Goal: Transaction & Acquisition: Subscribe to service/newsletter

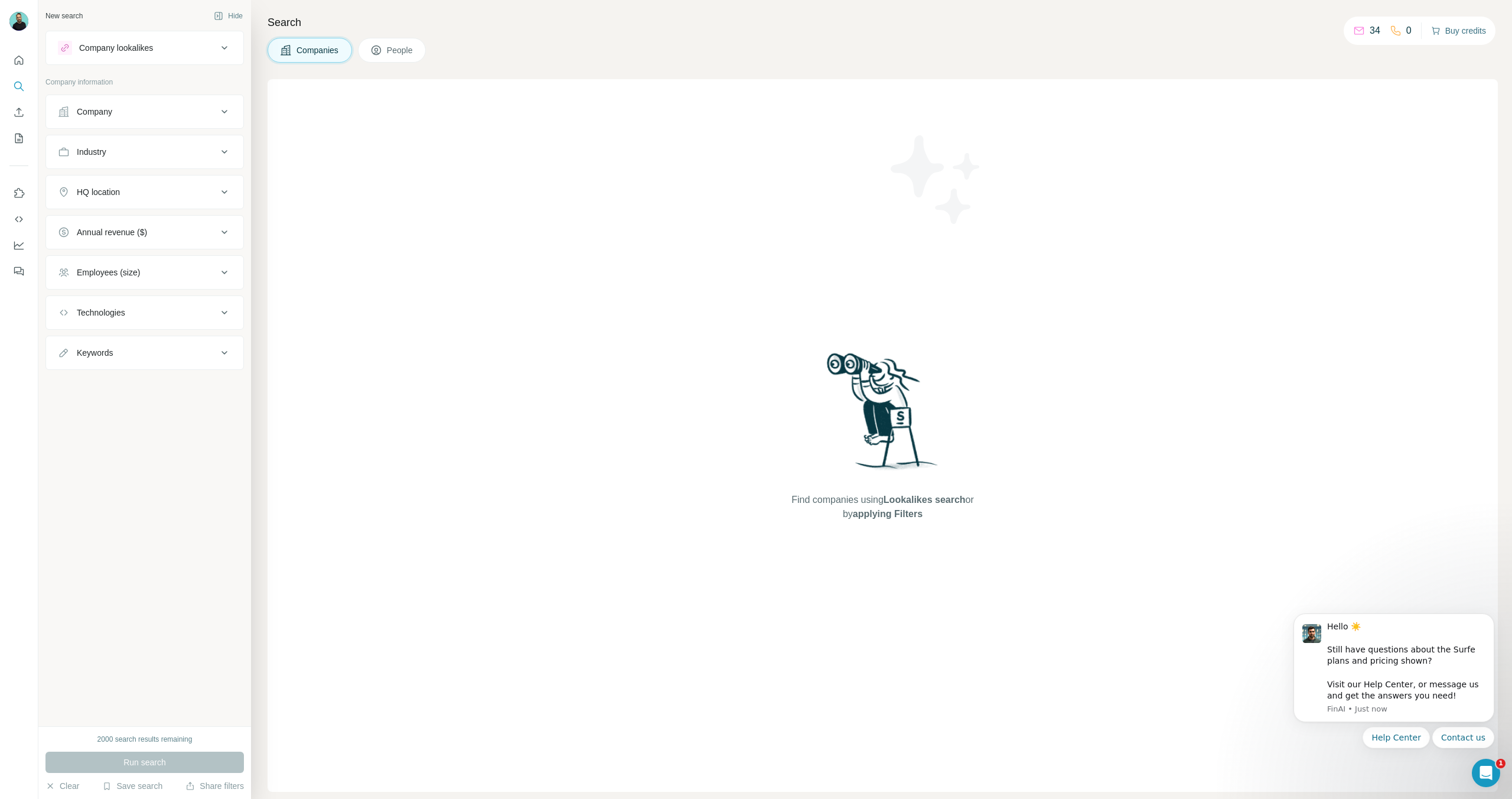
click at [1448, 28] on button "Buy credits" at bounding box center [1458, 30] width 55 height 17
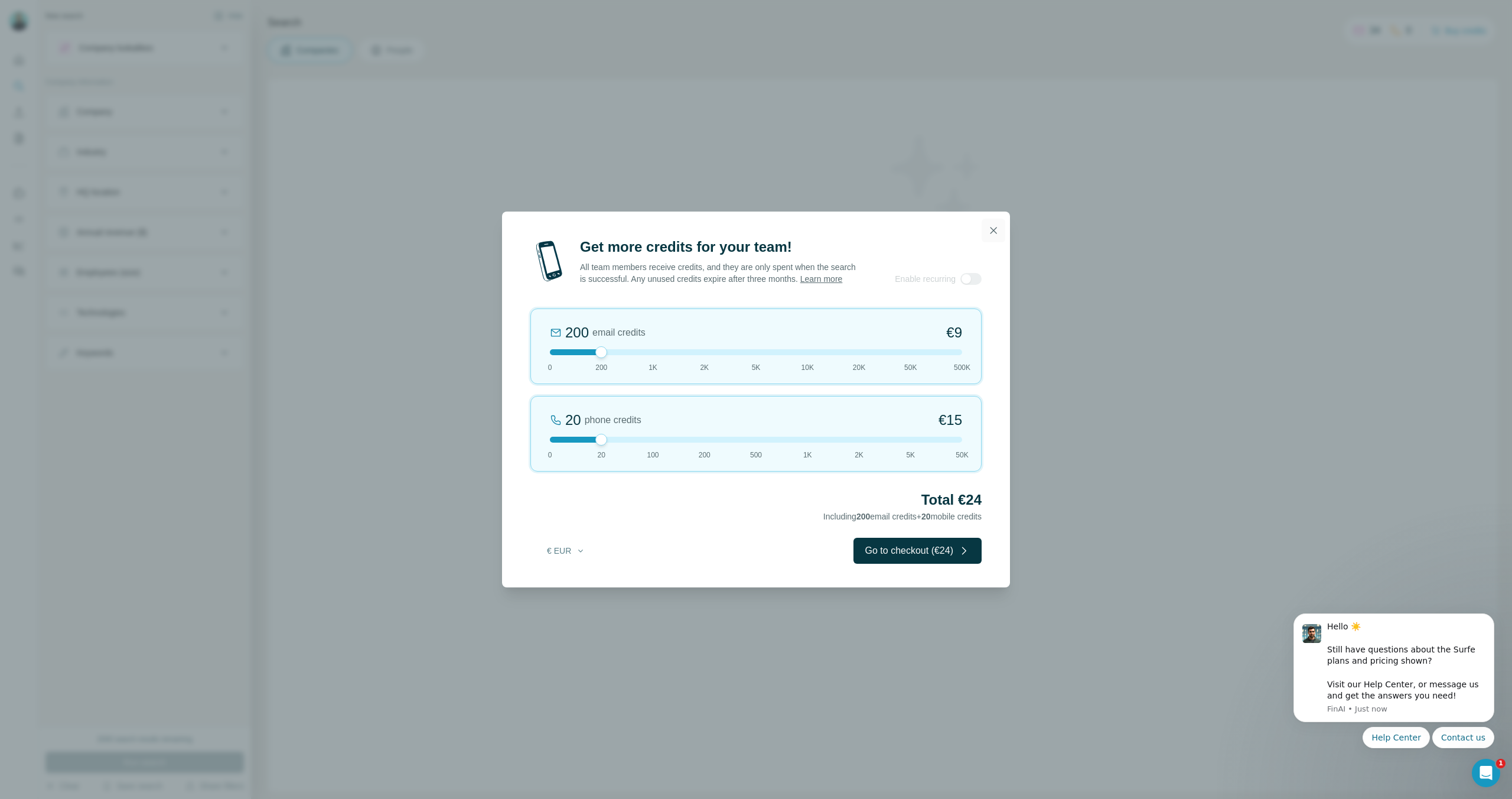
click at [993, 224] on icon "button" at bounding box center [993, 230] width 12 height 12
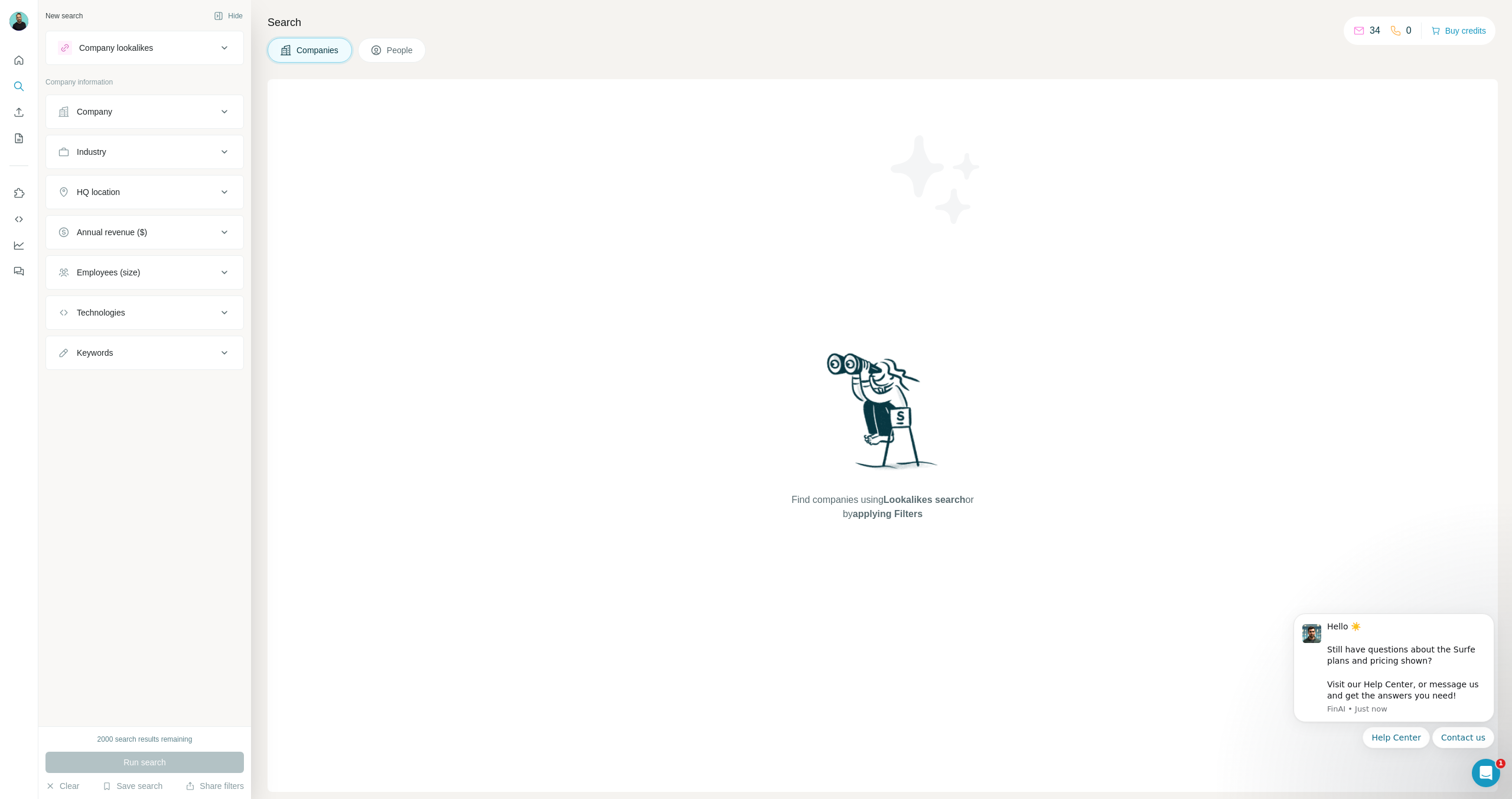
click at [654, 603] on div "Find companies using Lookalikes search or by applying Filters" at bounding box center [882, 435] width 1230 height 713
click at [1362, 31] on div "34" at bounding box center [1367, 31] width 27 height 14
click at [1354, 31] on icon at bounding box center [1359, 30] width 12 height 12
click at [108, 147] on button "Upgrade" at bounding box center [143, 145] width 190 height 28
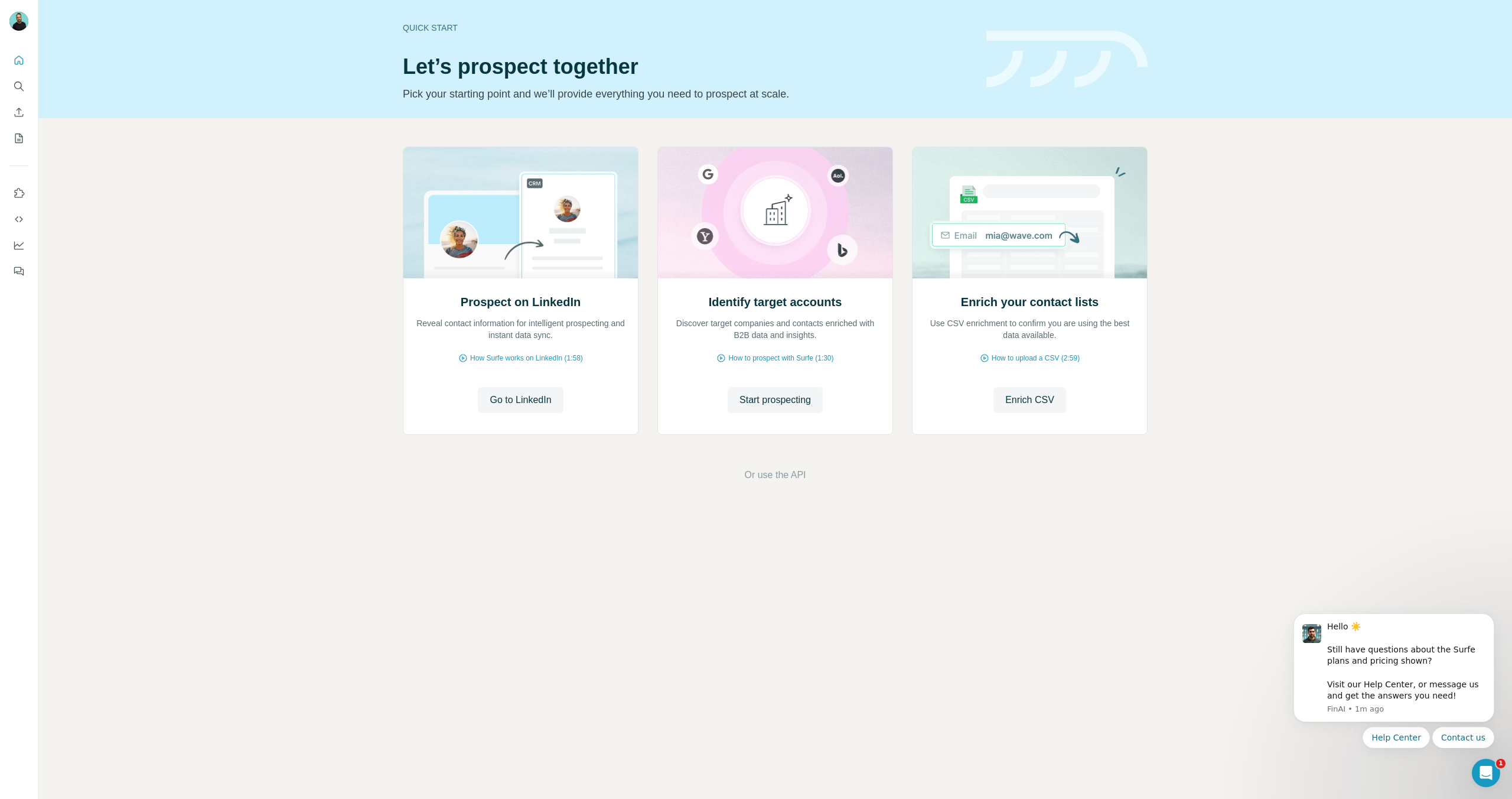
click at [576, 501] on div "Prospect on LinkedIn Reveal contact information for intelligent prospecting and…" at bounding box center [774, 314] width 1473 height 392
